Goal: Task Accomplishment & Management: Use online tool/utility

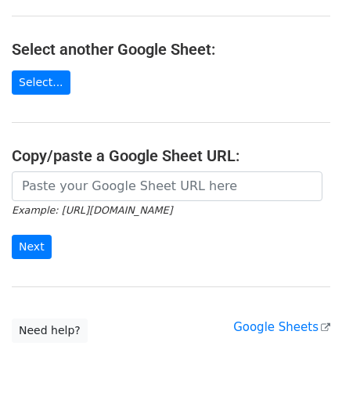
scroll to position [157, 0]
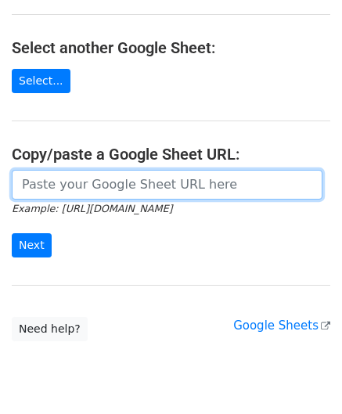
click at [78, 182] on input "url" at bounding box center [167, 185] width 311 height 30
paste input "https://docs.google.com/spreadsheets/d/167pLYgV6tHIyIPegNzvZf_SKmGI2C2Ck0f5W9CJ…"
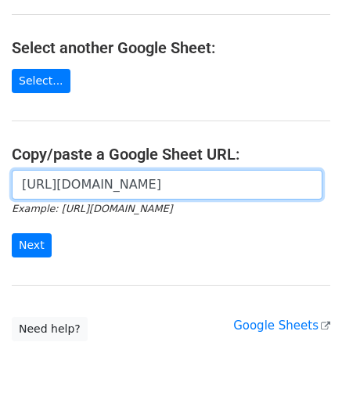
scroll to position [0, 329]
type input "https://docs.google.com/spreadsheets/d/167pLYgV6tHIyIPegNzvZf_SKmGI2C2Ck0f5W9CJ…"
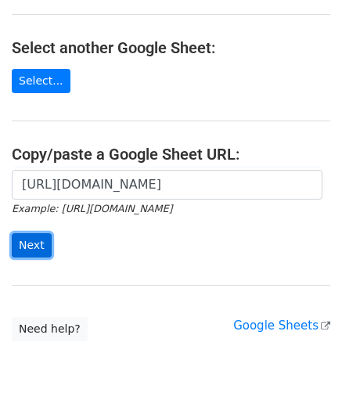
click at [39, 240] on input "Next" at bounding box center [32, 245] width 40 height 24
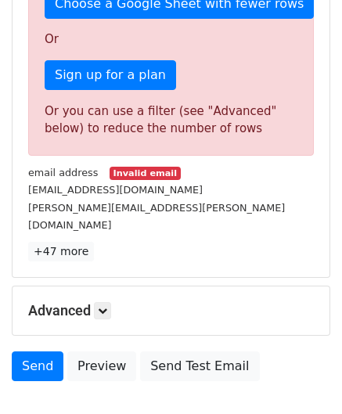
scroll to position [470, 0]
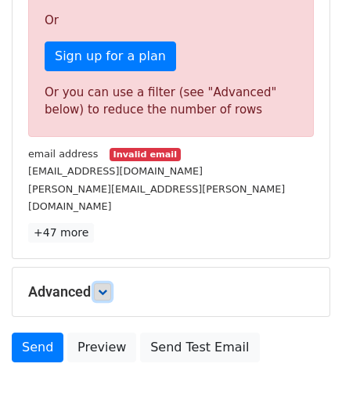
click at [107, 287] on icon at bounding box center [102, 291] width 9 height 9
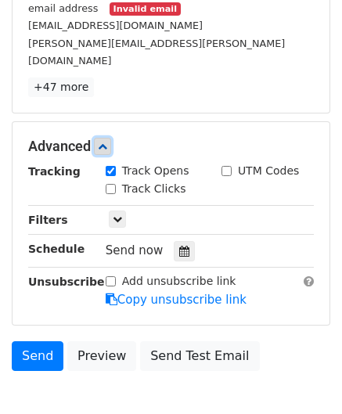
scroll to position [626, 0]
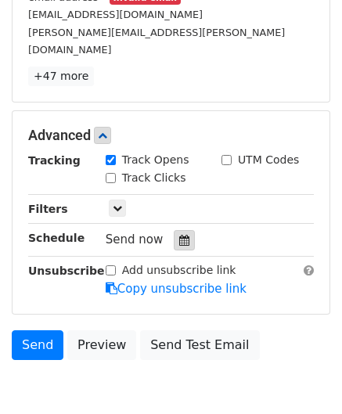
click at [178, 230] on div at bounding box center [184, 240] width 21 height 20
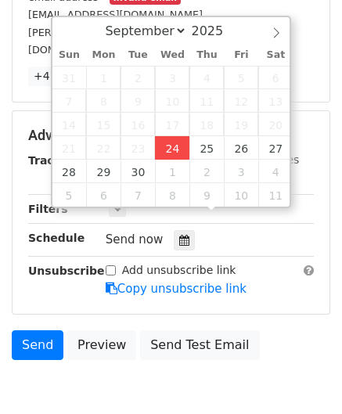
type input "[DATE] 12:00"
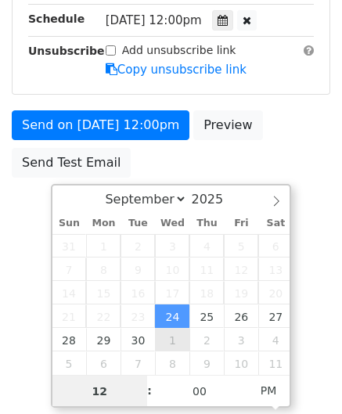
scroll to position [426, 0]
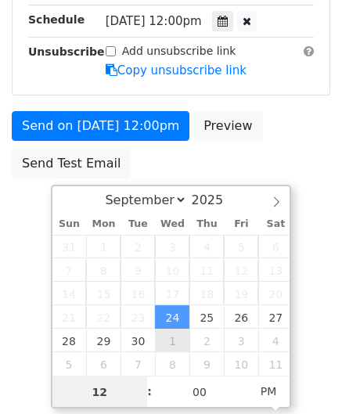
type input "6"
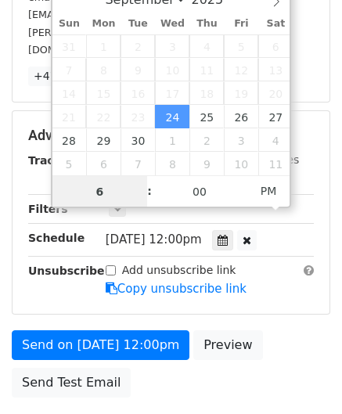
drag, startPoint x: 116, startPoint y: 191, endPoint x: 46, endPoint y: 195, distance: 69.8
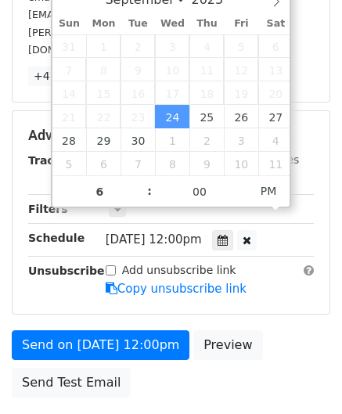
type input "[DATE] 18:00"
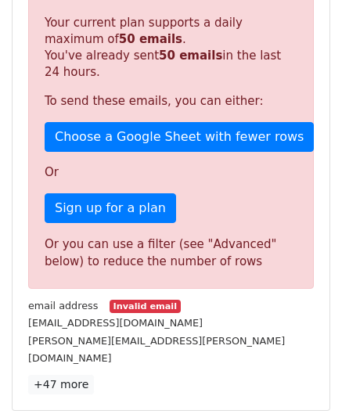
scroll to position [718, 0]
